Goal: Task Accomplishment & Management: Manage account settings

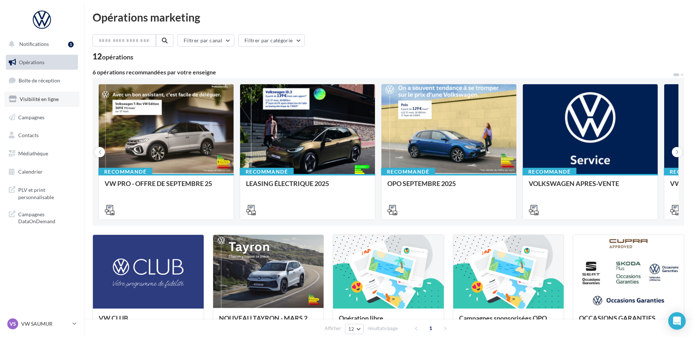
click at [37, 92] on link "Visibilité en ligne" at bounding box center [41, 98] width 75 height 15
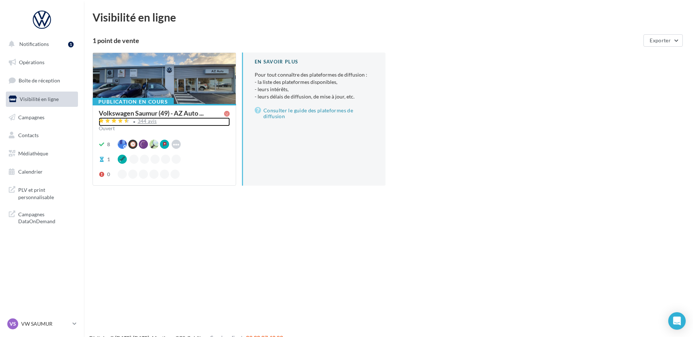
click at [142, 122] on div "344 avis" at bounding box center [147, 121] width 19 height 5
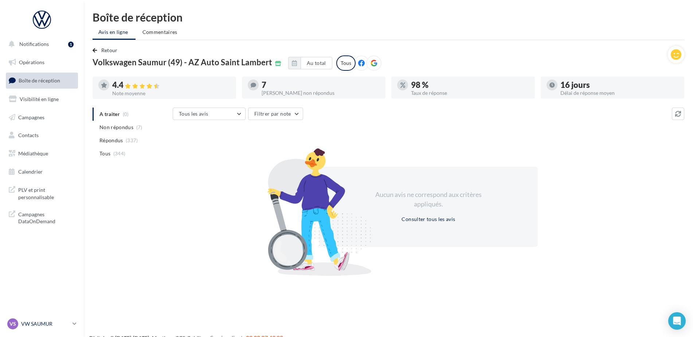
click at [33, 321] on p "VW SAUMUR" at bounding box center [45, 323] width 48 height 7
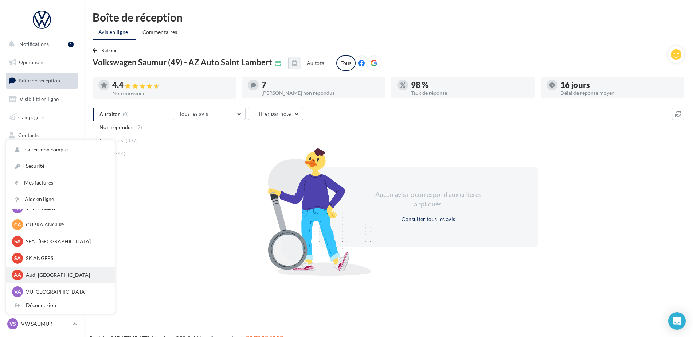
scroll to position [67, 0]
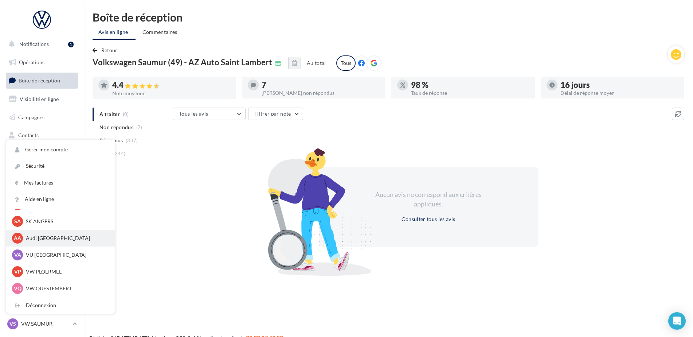
click at [40, 241] on p "Audi [GEOGRAPHIC_DATA]" at bounding box center [66, 237] width 80 height 7
